Goal: Manage account settings

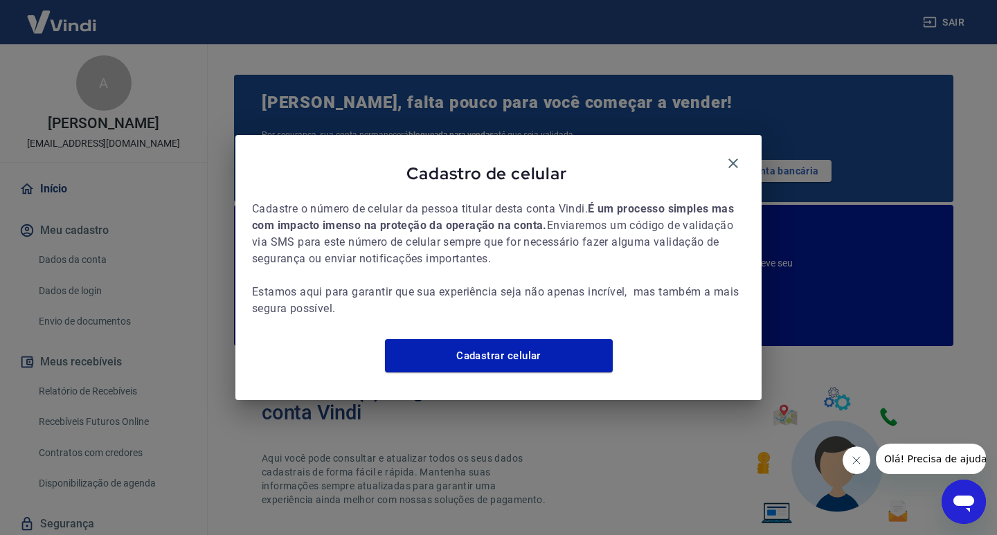
click at [716, 152] on div "Cadastro de celular" at bounding box center [498, 176] width 493 height 49
click at [735, 155] on icon "button" at bounding box center [733, 163] width 17 height 17
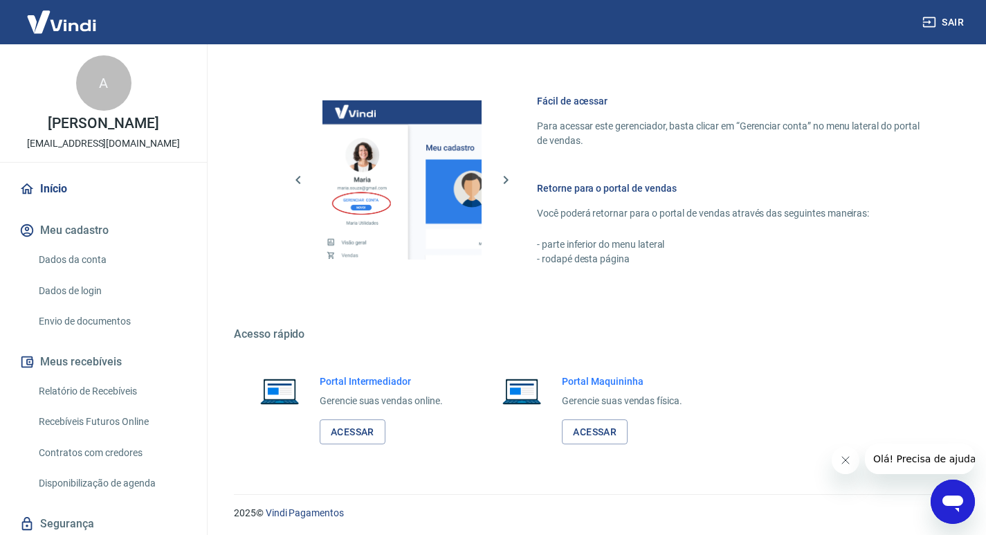
scroll to position [845, 0]
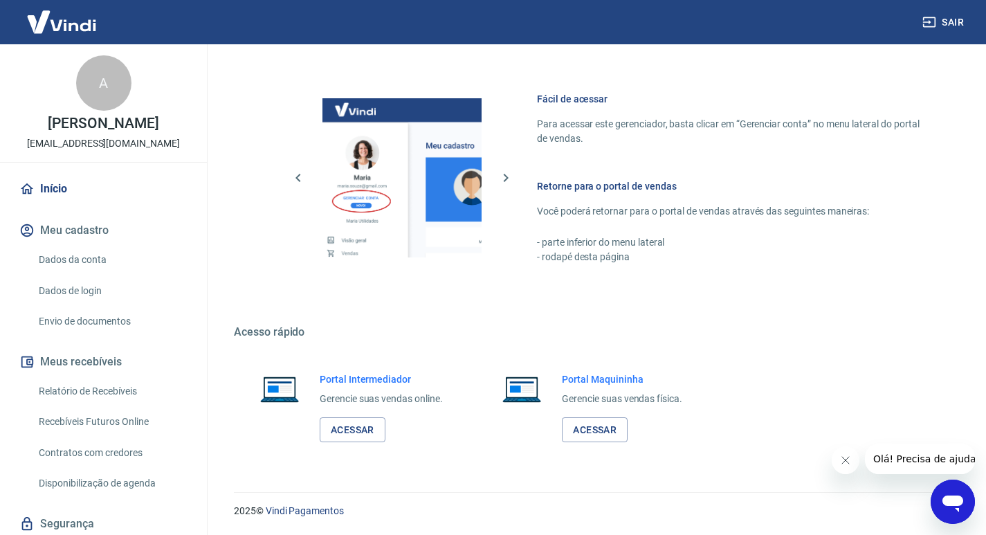
click at [346, 443] on div "Portal Intermediador Gerencie suas vendas online. Acessar" at bounding box center [351, 408] width 234 height 104
click at [350, 428] on link "Acessar" at bounding box center [353, 430] width 66 height 26
